Goal: Information Seeking & Learning: Understand process/instructions

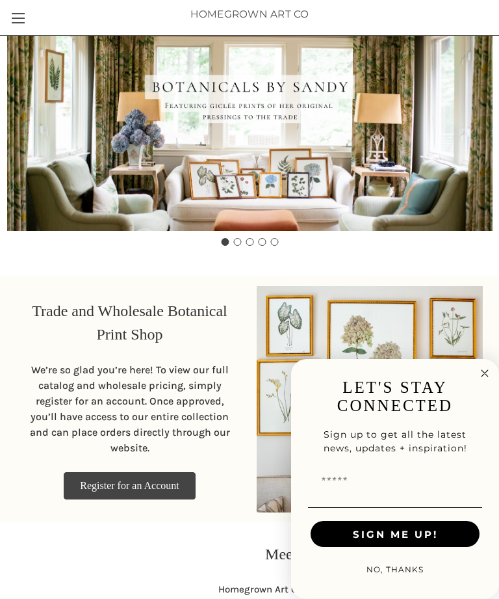
click at [20, 14] on link "Toggle menu" at bounding box center [18, 18] width 36 height 36
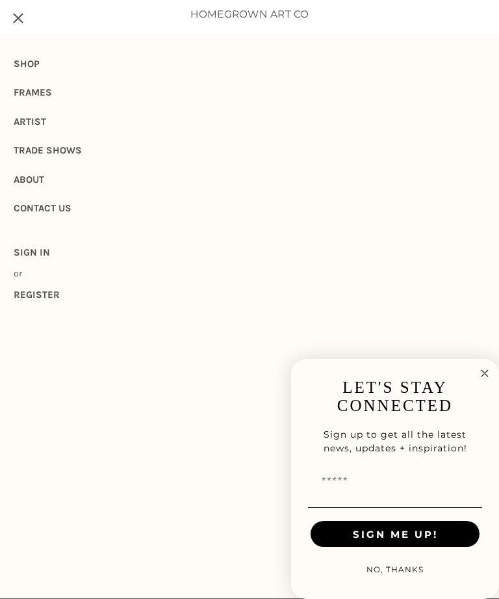
click at [23, 23] on link "Toggle menu" at bounding box center [18, 18] width 36 height 36
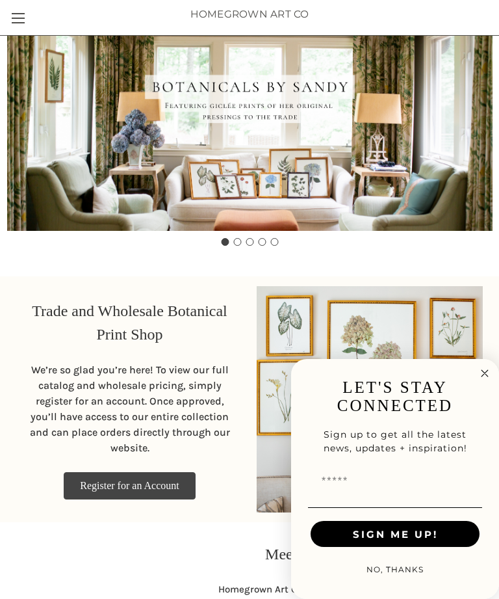
click at [14, 23] on link "Toggle menu" at bounding box center [18, 18] width 36 height 36
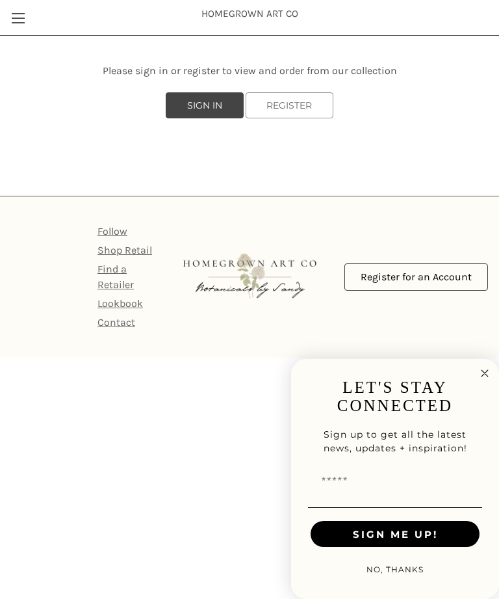
click at [492, 365] on icon "Close dialog" at bounding box center [485, 373] width 16 height 16
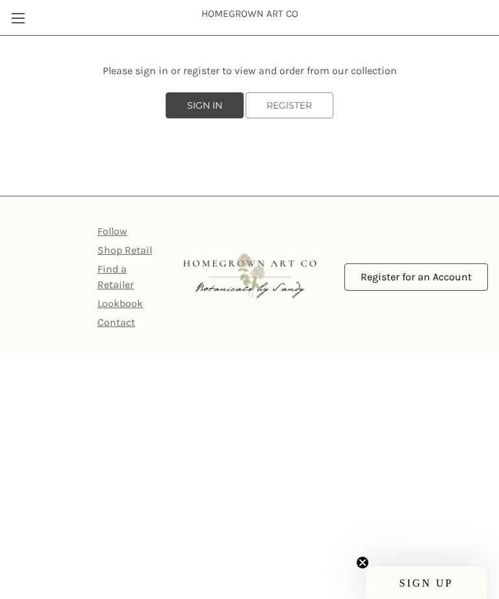
click at [15, 14] on link "Toggle menu" at bounding box center [18, 18] width 36 height 36
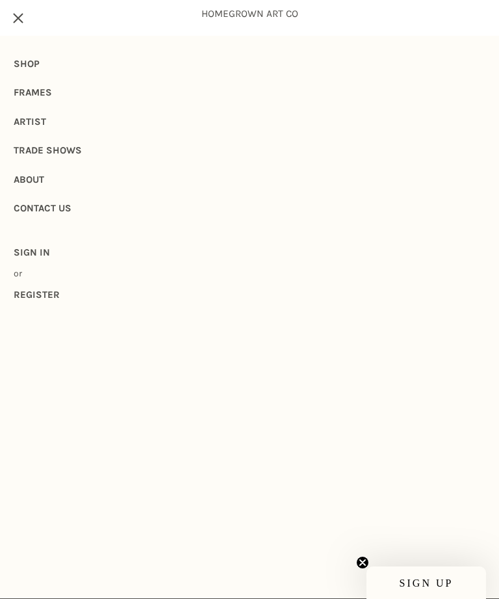
click at [46, 63] on link "Shop" at bounding box center [250, 63] width 472 height 29
